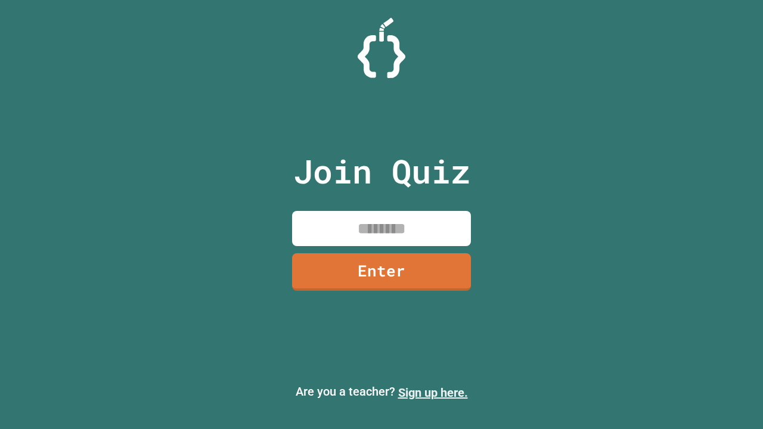
click at [433, 393] on link "Sign up here." at bounding box center [433, 393] width 70 height 14
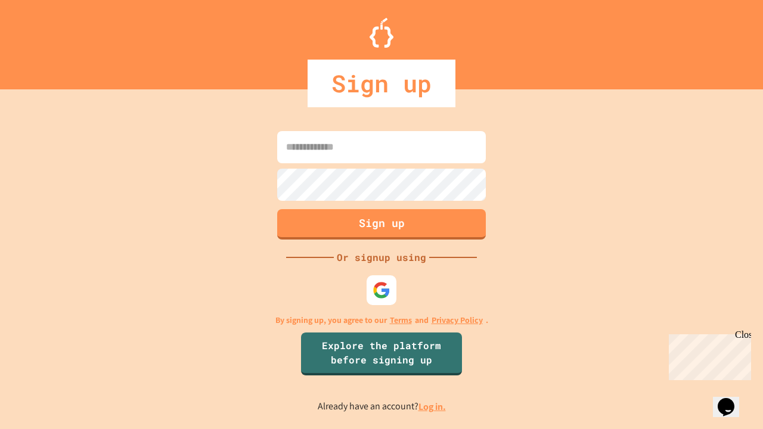
click at [433, 407] on link "Log in." at bounding box center [432, 407] width 27 height 13
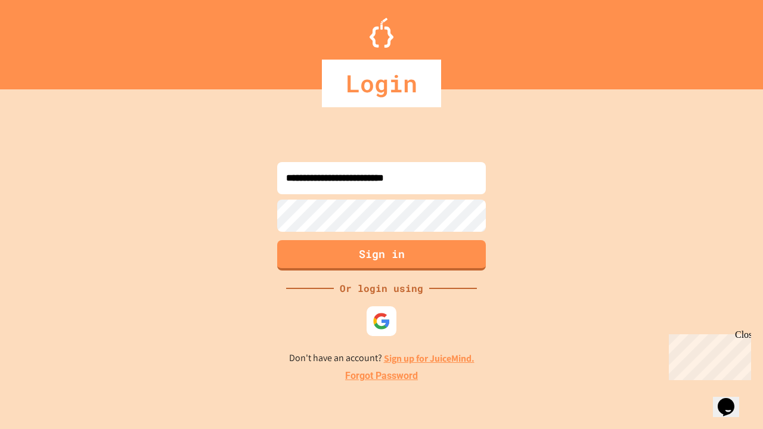
type input "**********"
